Goal: Book appointment/travel/reservation

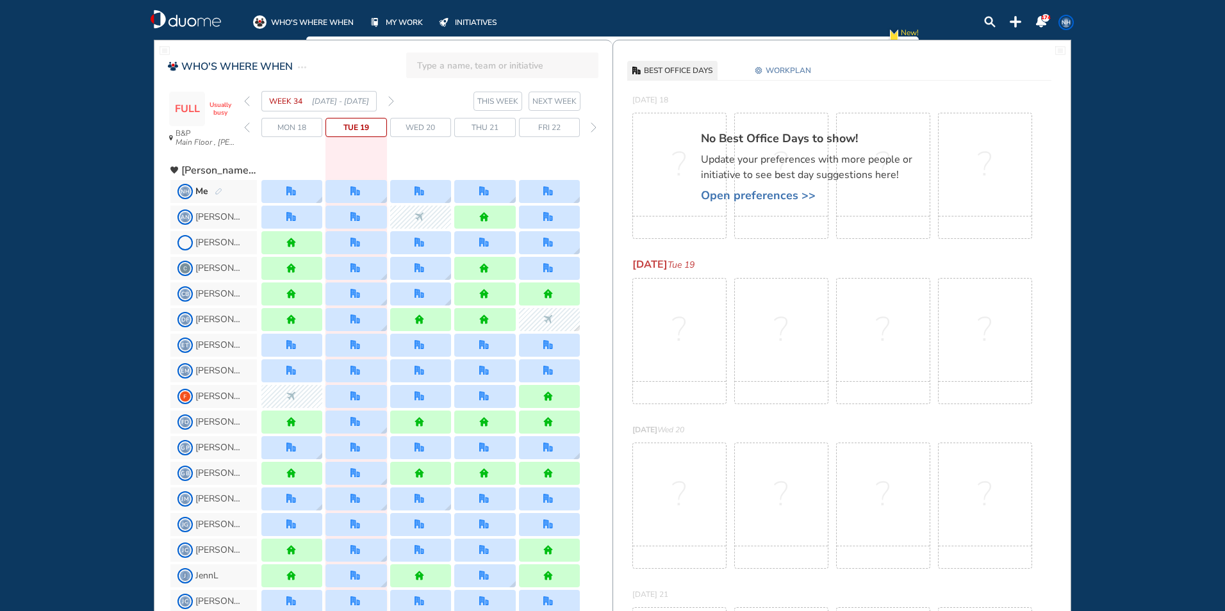
click at [591, 128] on img "forward day" at bounding box center [594, 127] width 6 height 10
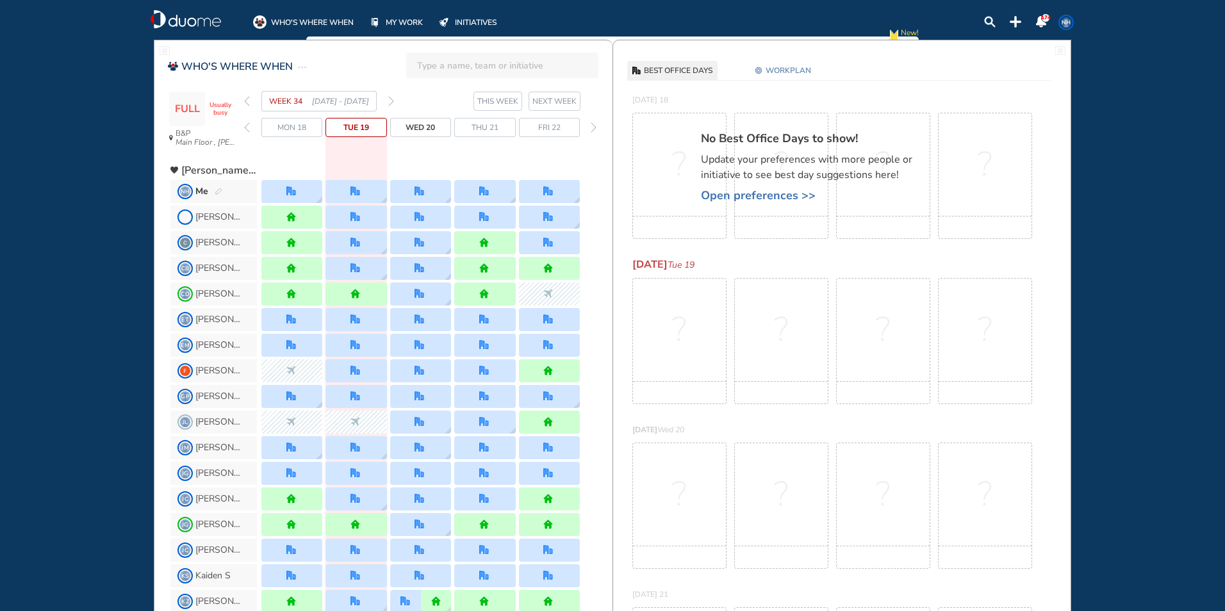
click at [591, 128] on img "forward day" at bounding box center [594, 127] width 6 height 10
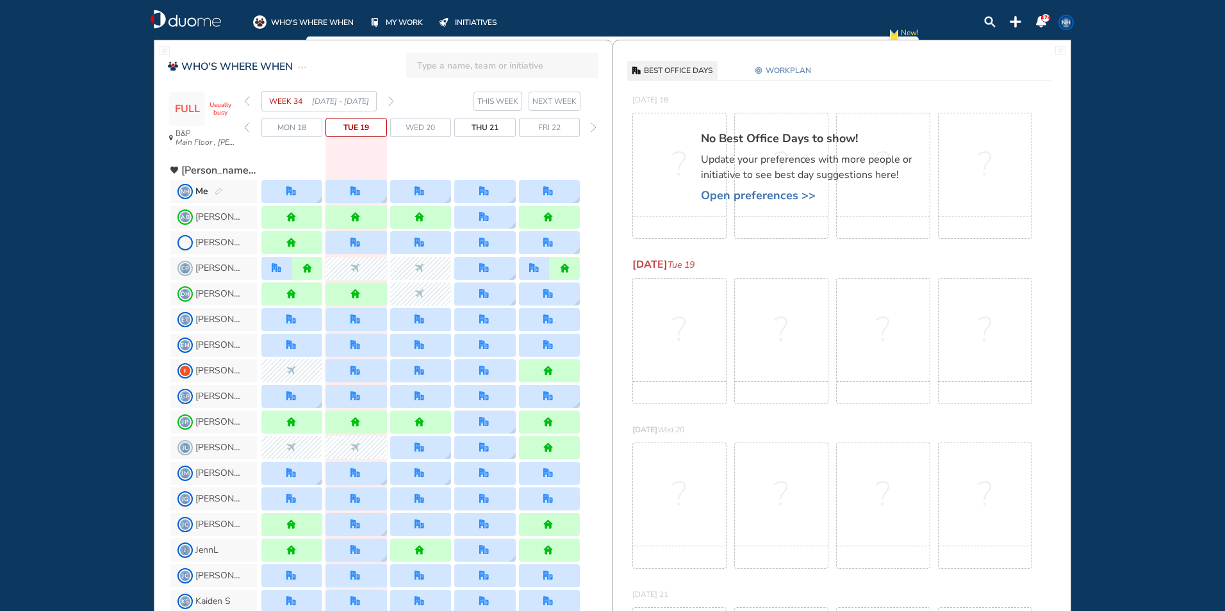
click at [392, 101] on img "forward week" at bounding box center [391, 101] width 6 height 10
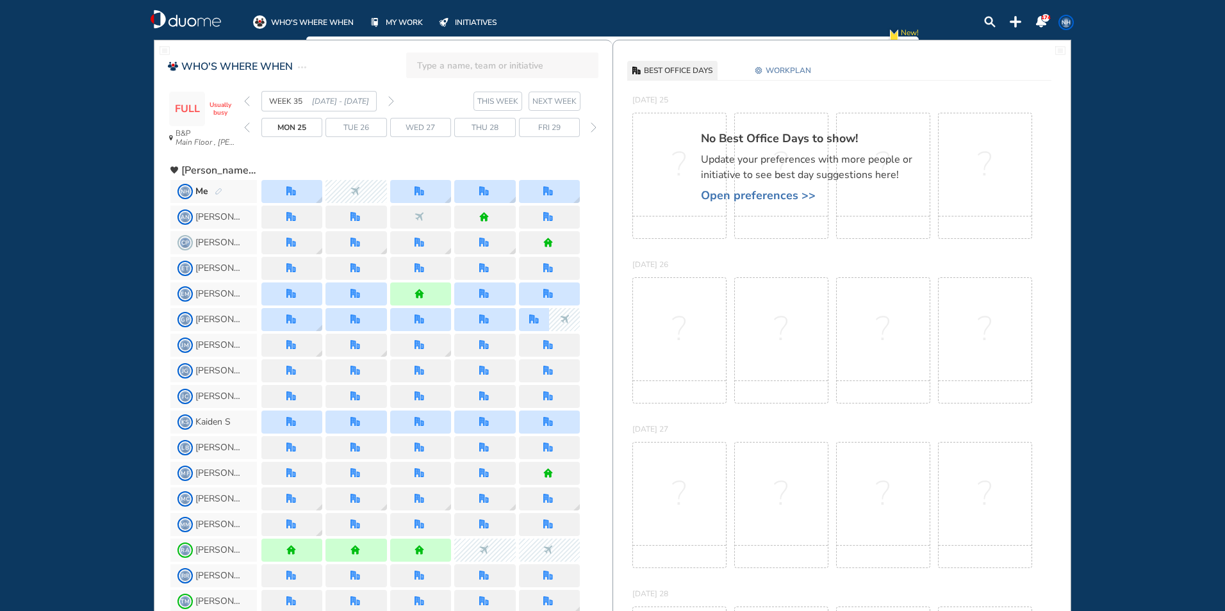
click at [392, 101] on img "forward week" at bounding box center [391, 101] width 6 height 10
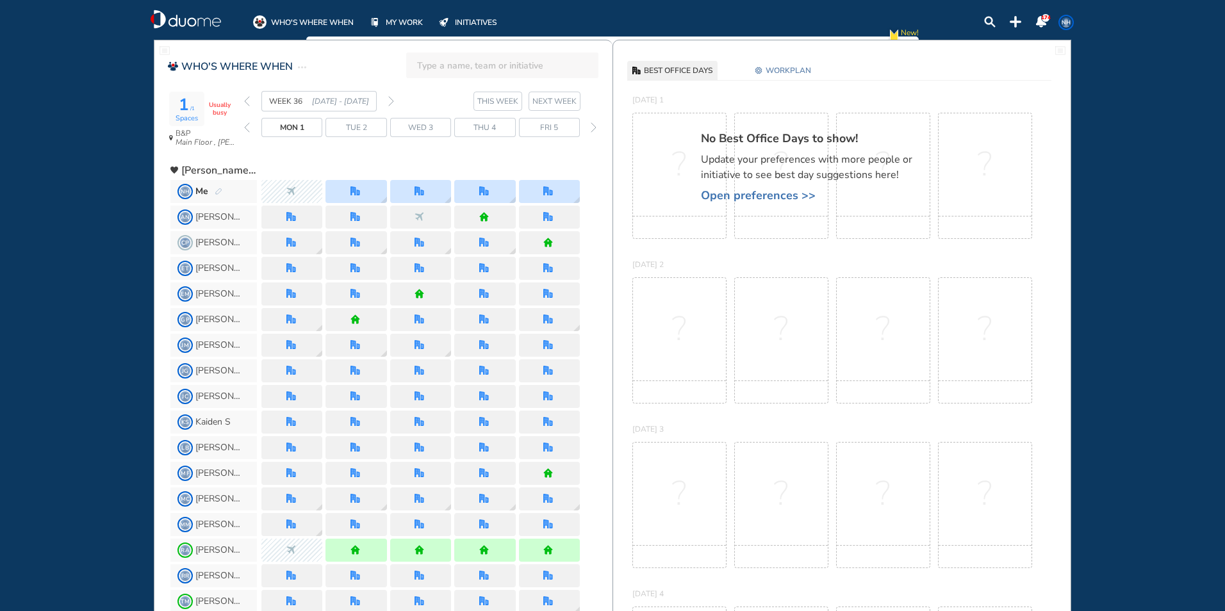
click at [392, 101] on img "forward week" at bounding box center [391, 101] width 6 height 10
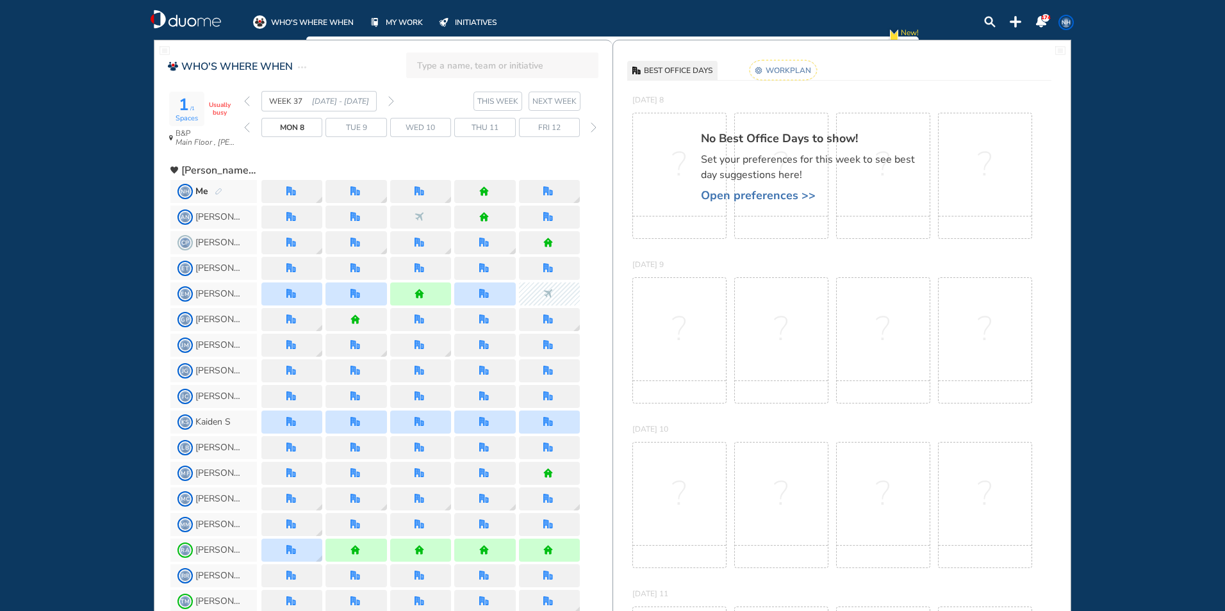
click at [392, 101] on img "forward week" at bounding box center [391, 101] width 6 height 10
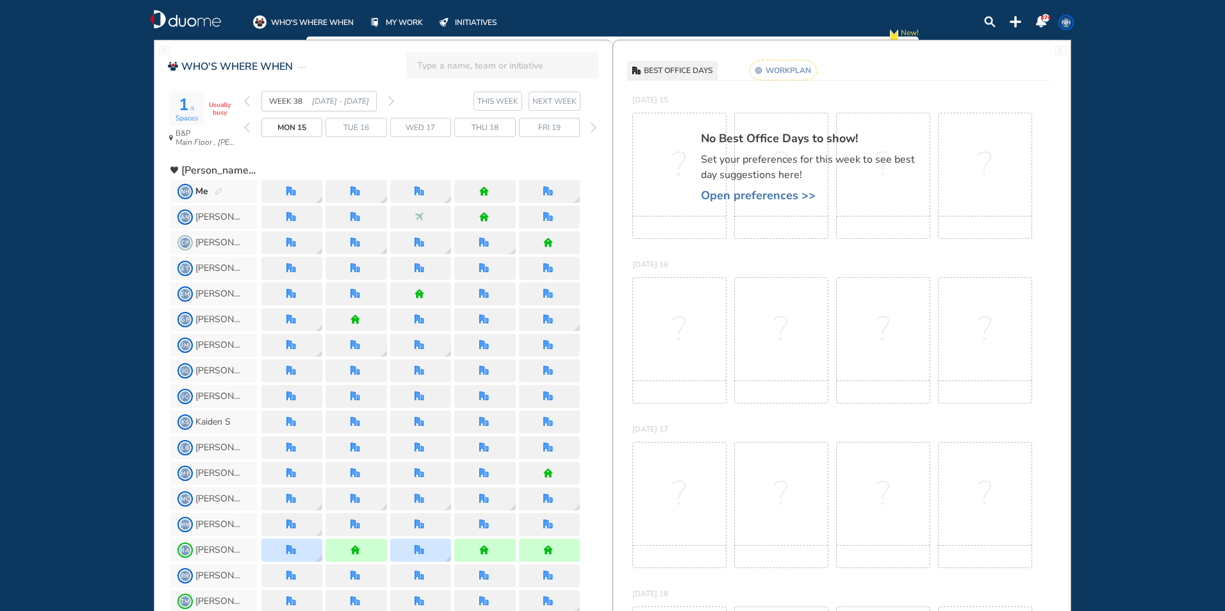
click at [392, 101] on img "forward week" at bounding box center [391, 101] width 6 height 10
click at [784, 70] on rect at bounding box center [783, 70] width 67 height 20
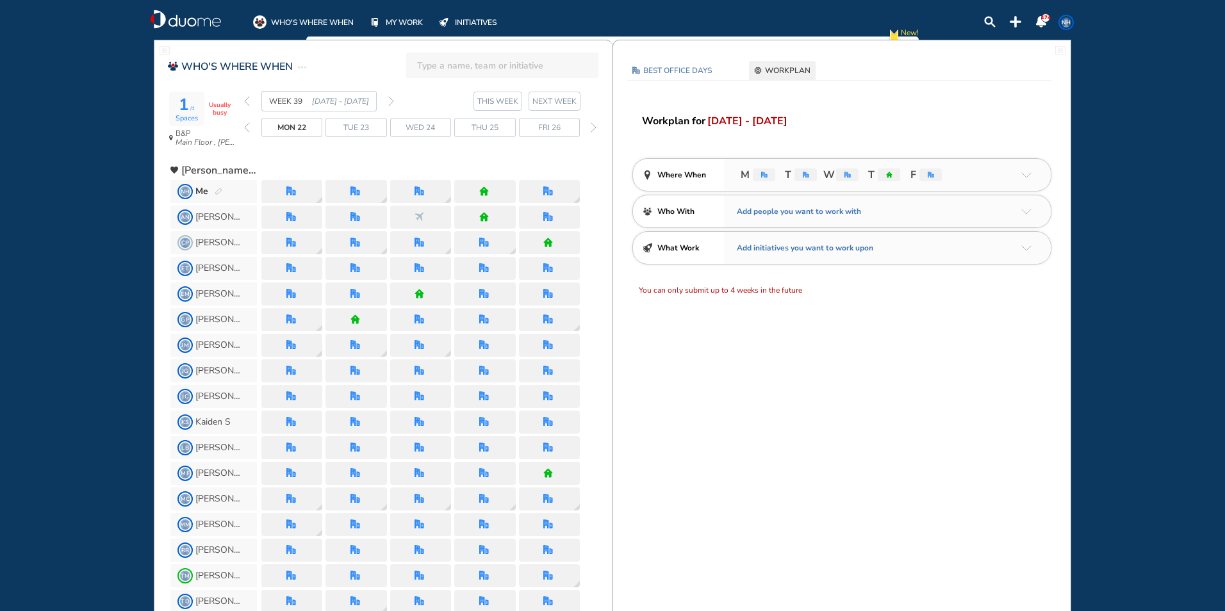
click at [1030, 172] on img "arrow-down-a5b4c4" at bounding box center [1026, 175] width 10 height 6
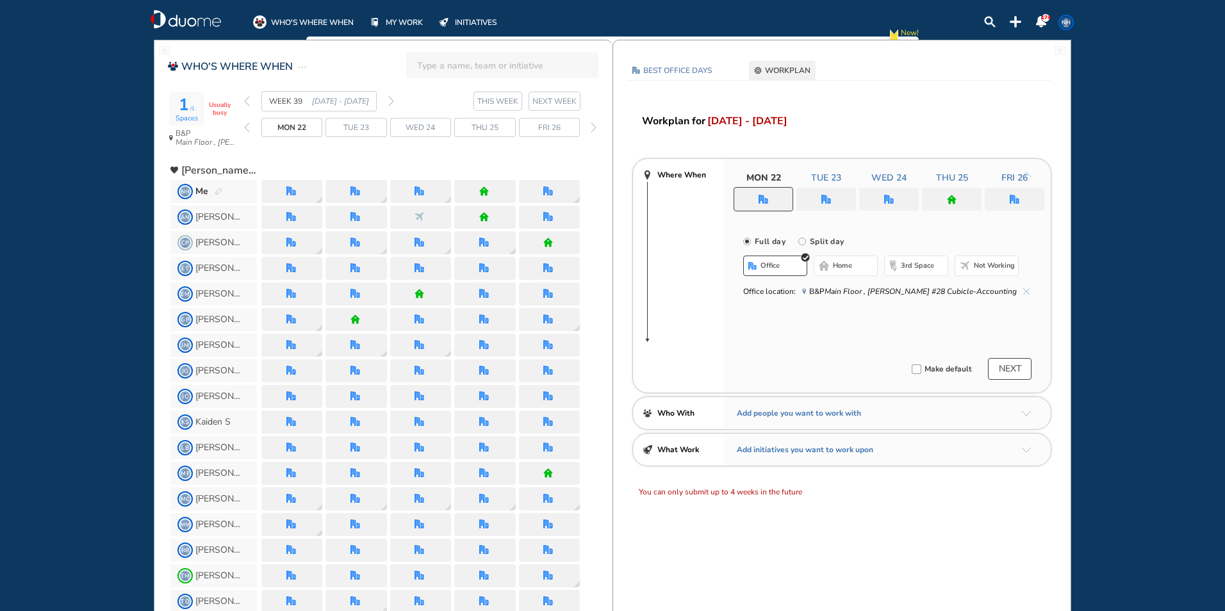
click at [952, 201] on img "home" at bounding box center [952, 200] width 10 height 10
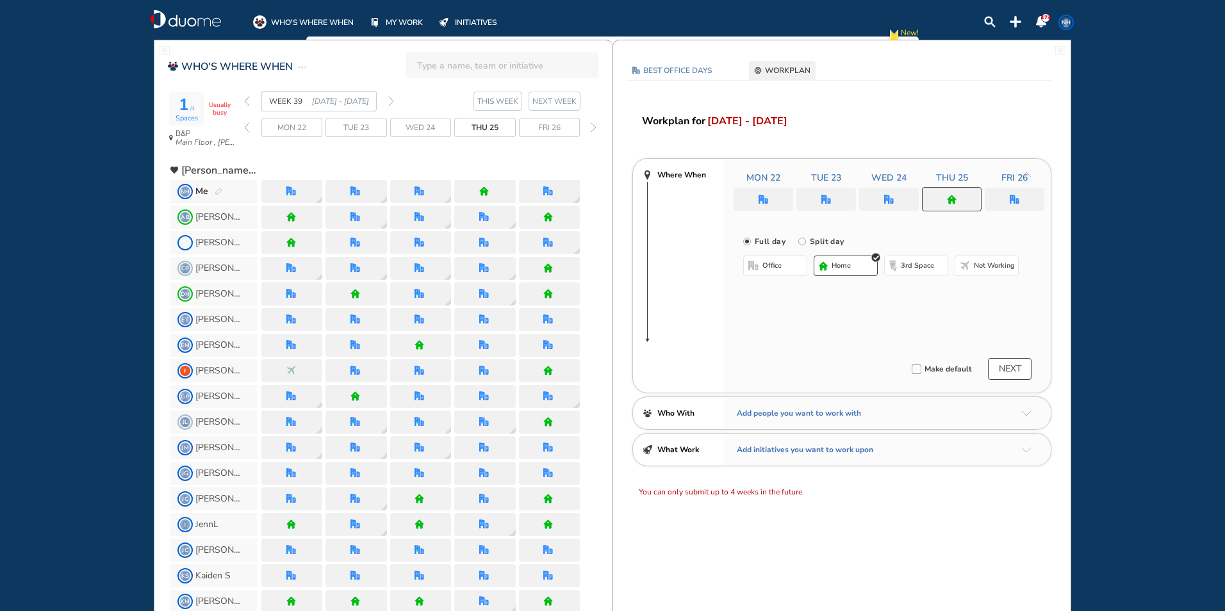
click at [770, 270] on span "office" at bounding box center [772, 266] width 19 height 10
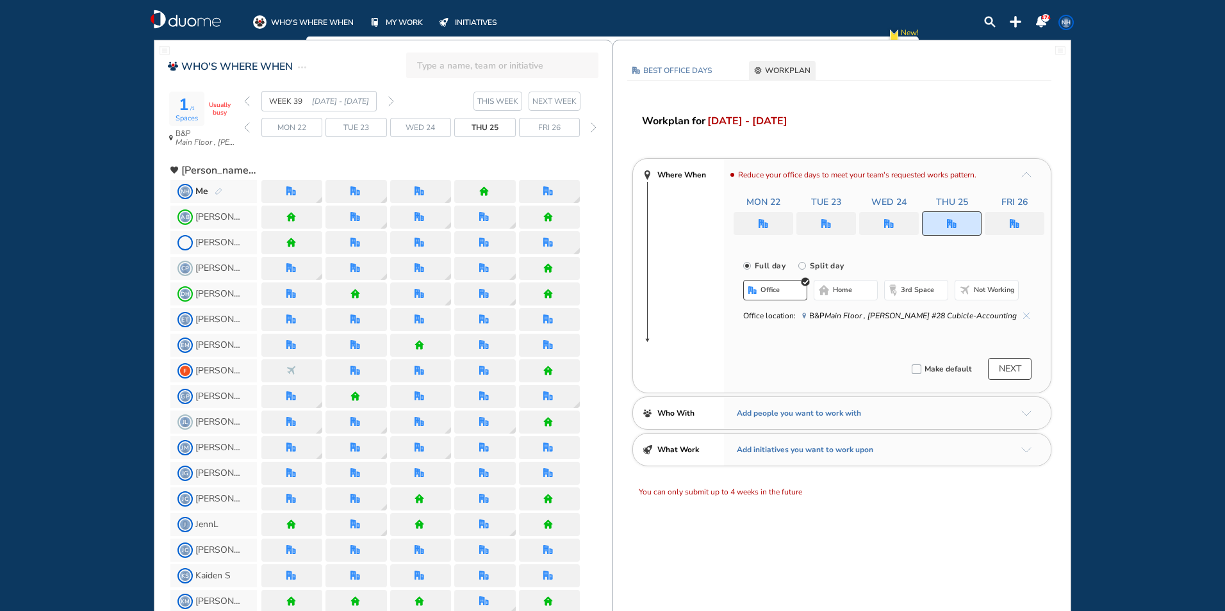
click at [1023, 222] on div at bounding box center [1015, 223] width 60 height 23
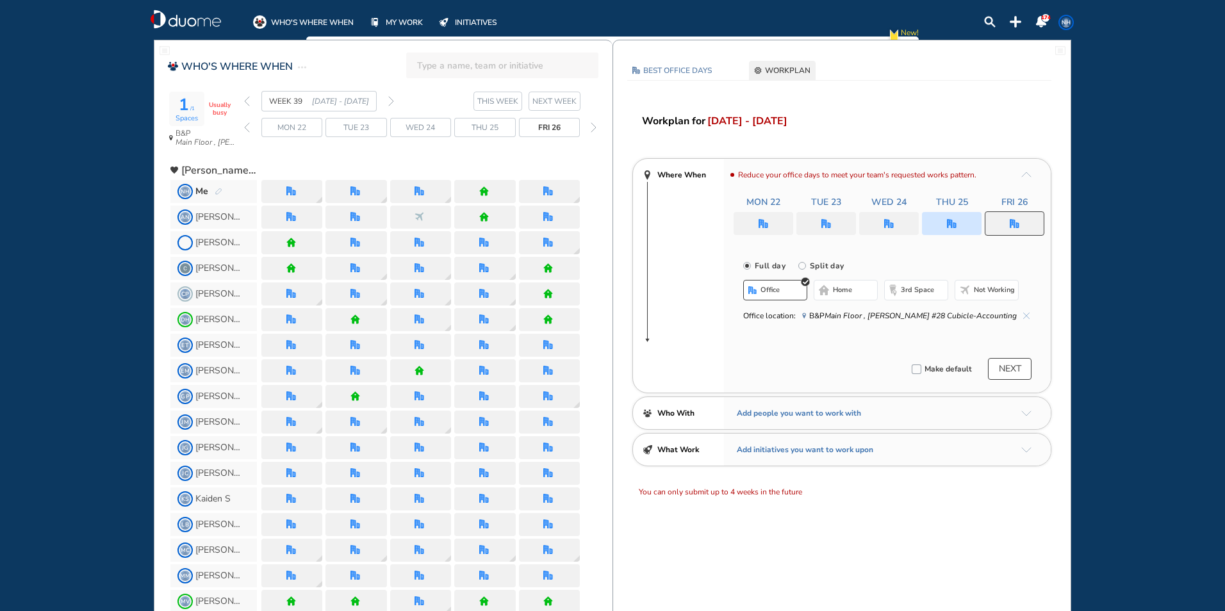
click at [999, 292] on span "Not working" at bounding box center [994, 290] width 41 height 10
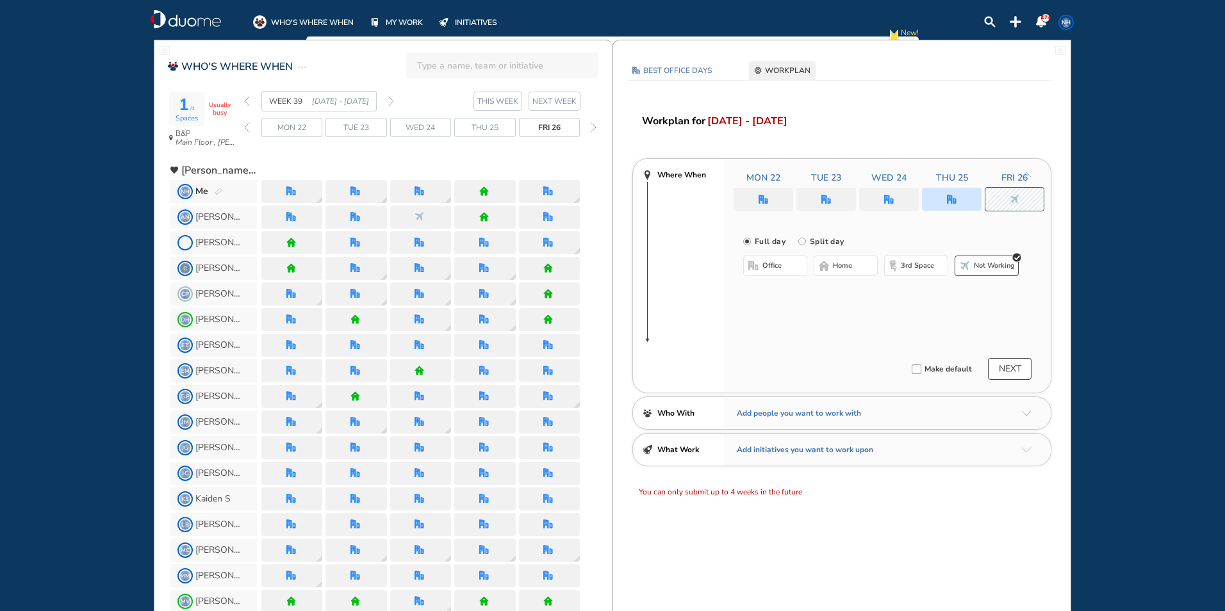
click at [1021, 370] on button "NEXT" at bounding box center [1010, 369] width 44 height 22
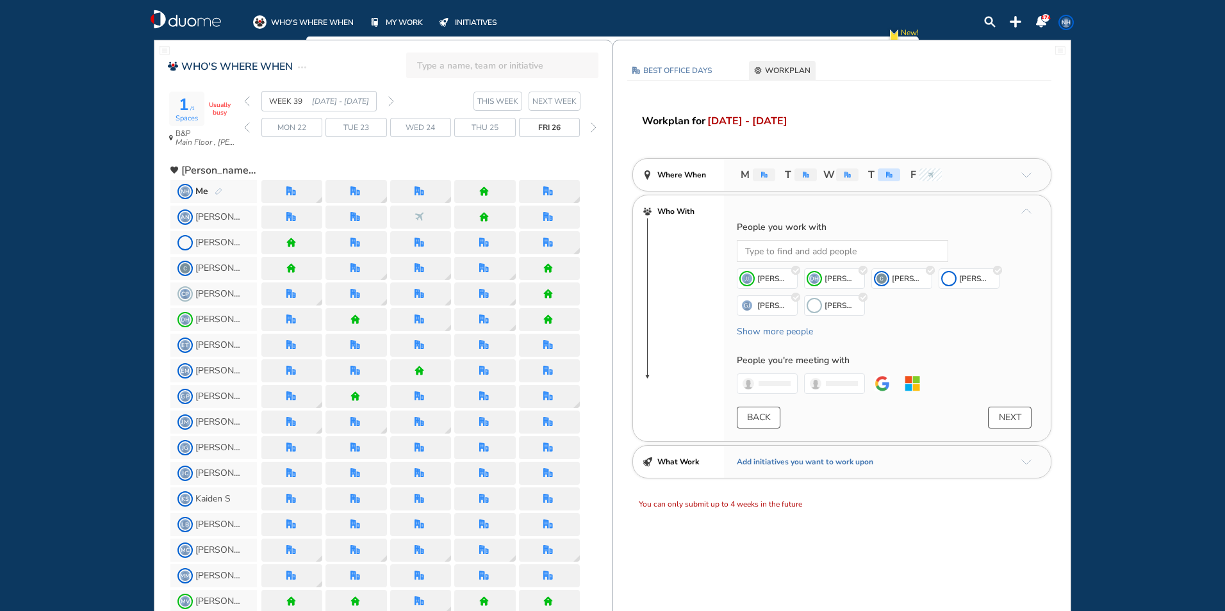
click at [392, 103] on img "forward week" at bounding box center [391, 101] width 6 height 10
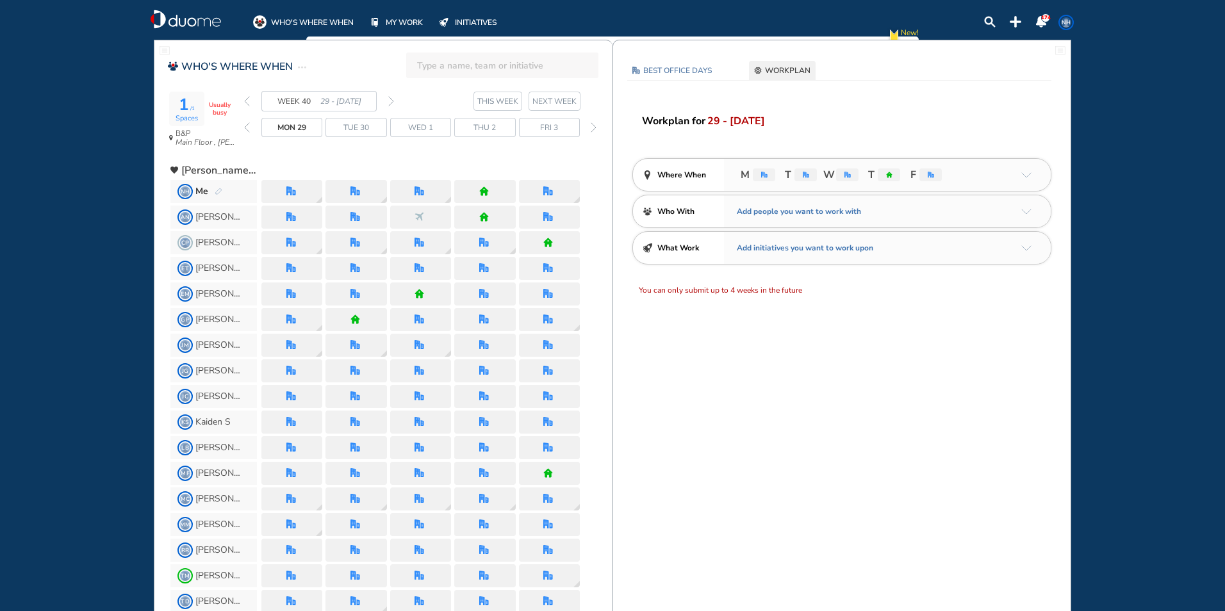
click at [800, 69] on span "WORKPLAN" at bounding box center [787, 70] width 45 height 13
